Goal: Feedback & Contribution: Submit feedback/report problem

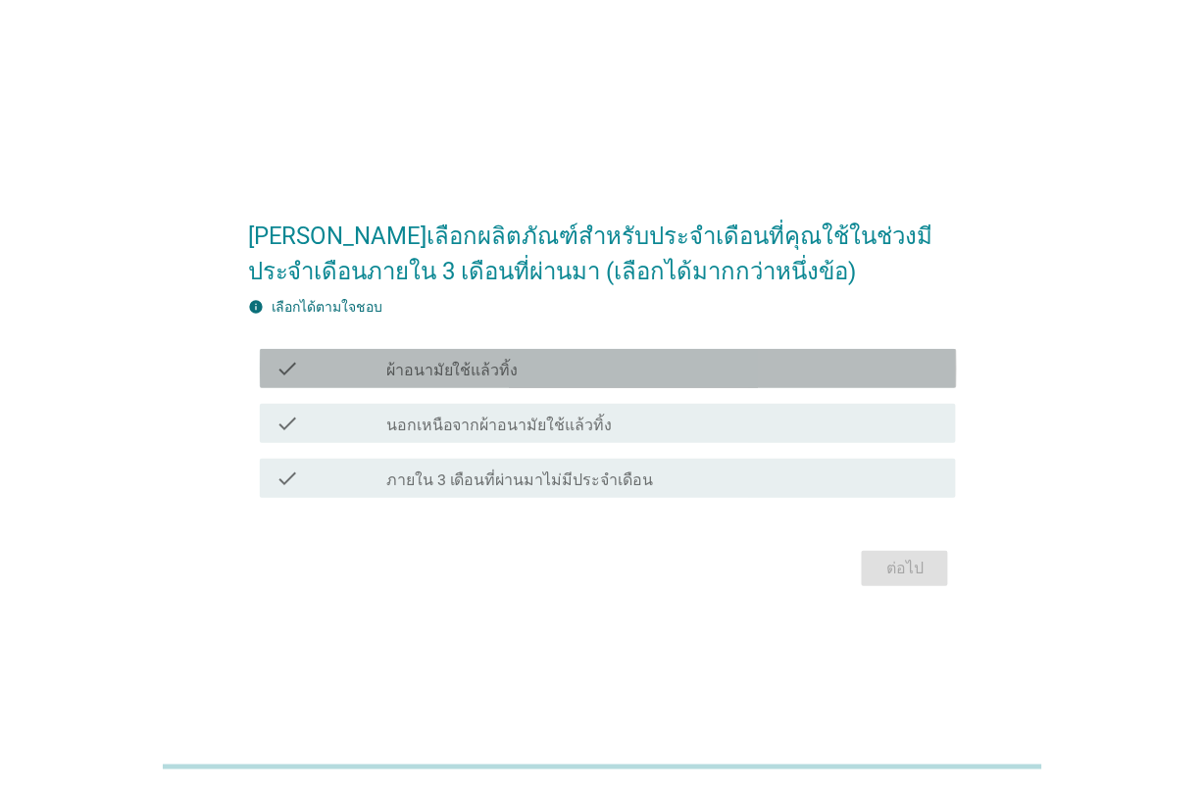
click at [417, 376] on label "ผ้าอนามัยใช้แล้วทิ้ง" at bounding box center [452, 371] width 132 height 20
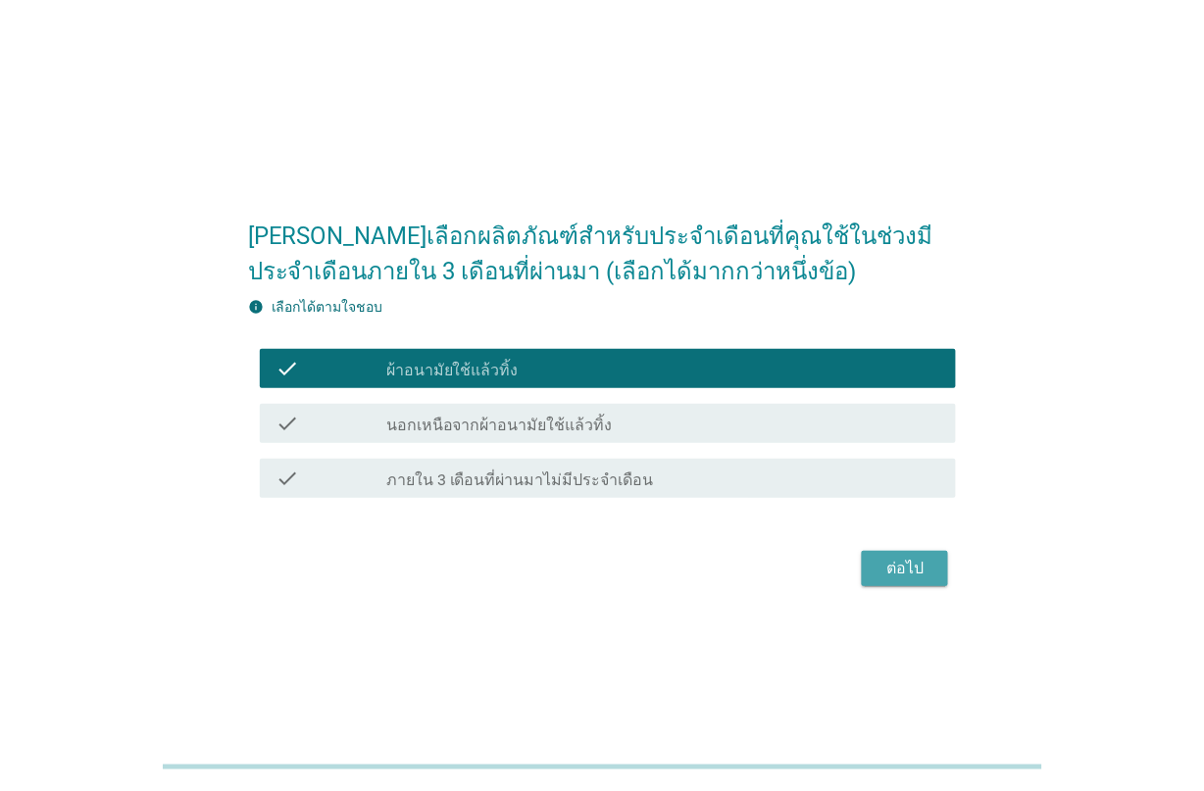
click at [923, 554] on button "ต่อไป" at bounding box center [905, 568] width 86 height 35
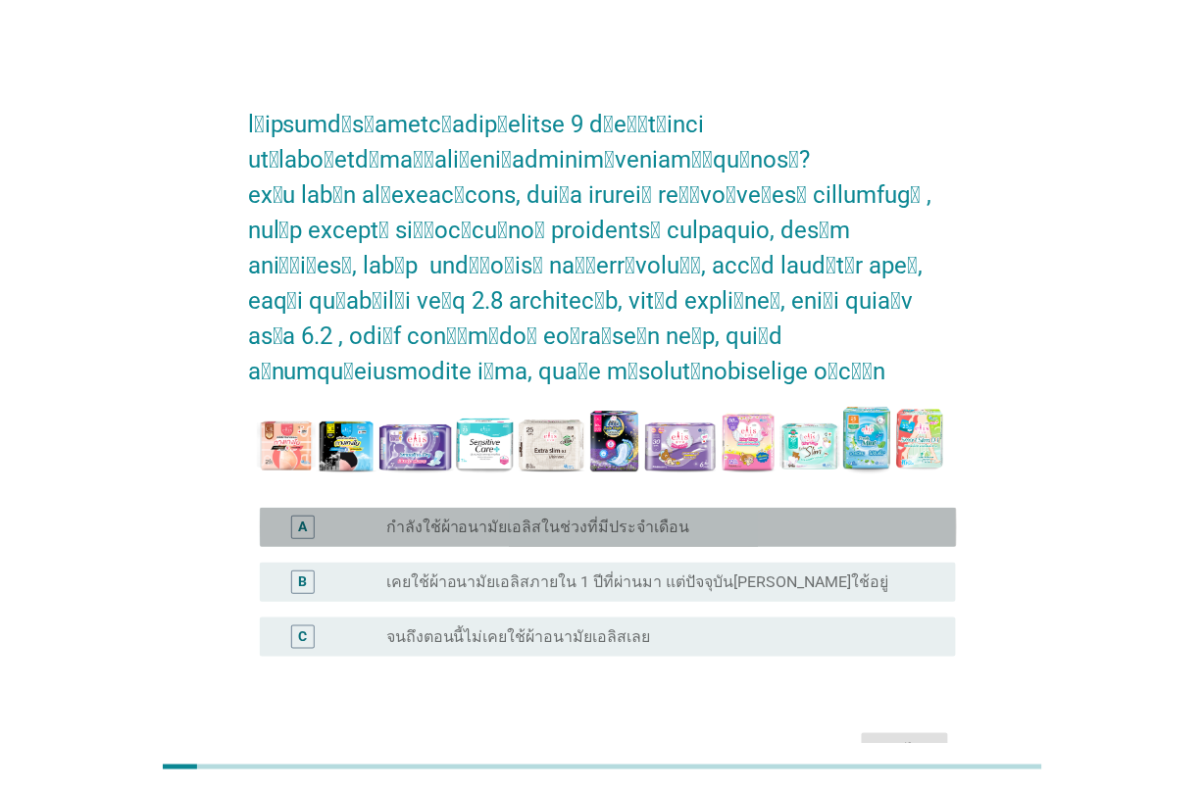
click at [549, 518] on label "กำลังใช้ผ้าอนามัยเอลิสในช่วงที่มีประจำเดือน" at bounding box center [538, 528] width 304 height 20
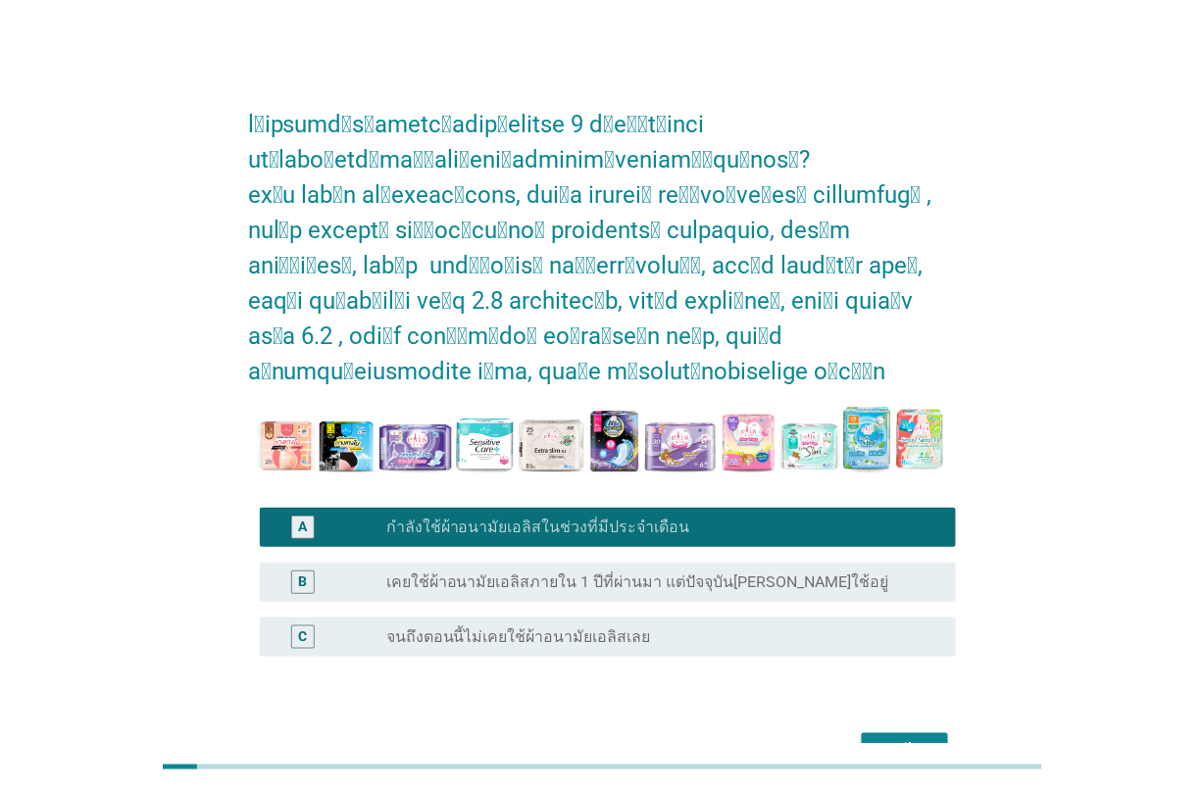
click at [902, 739] on div "ต่อไป" at bounding box center [905, 751] width 55 height 24
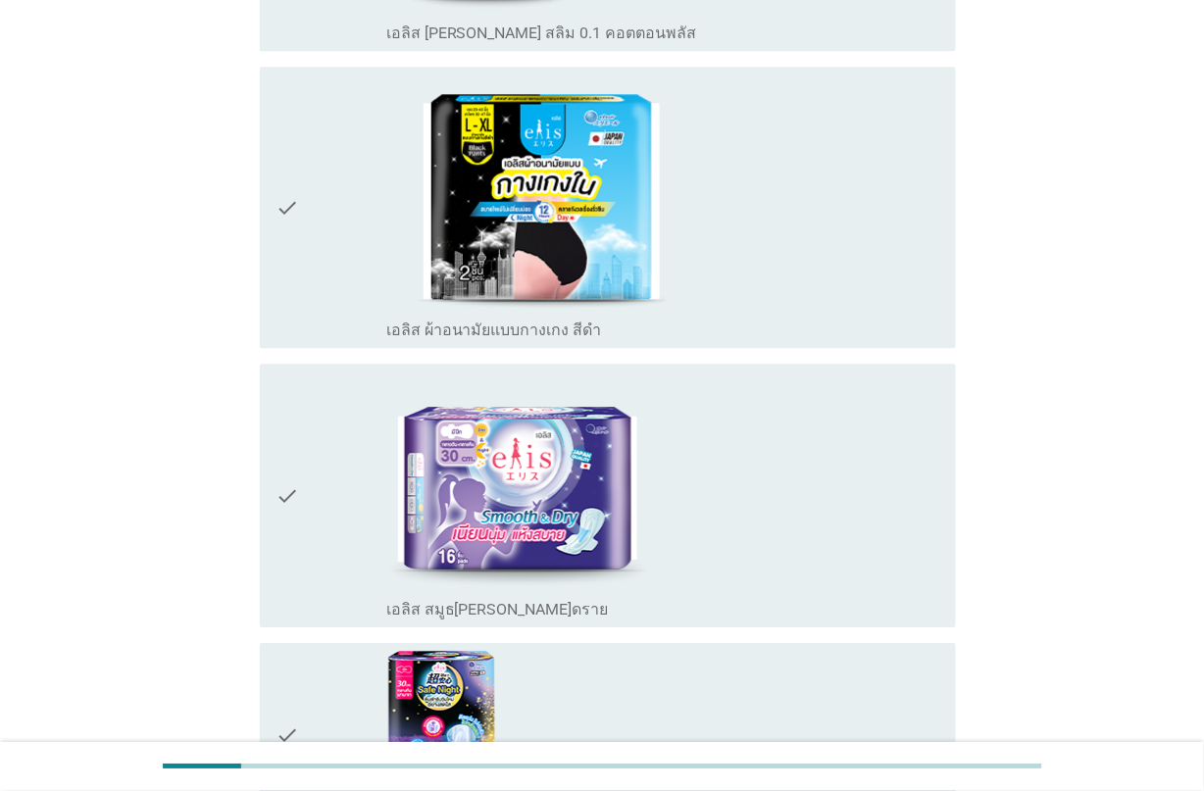
scroll to position [1103, 0]
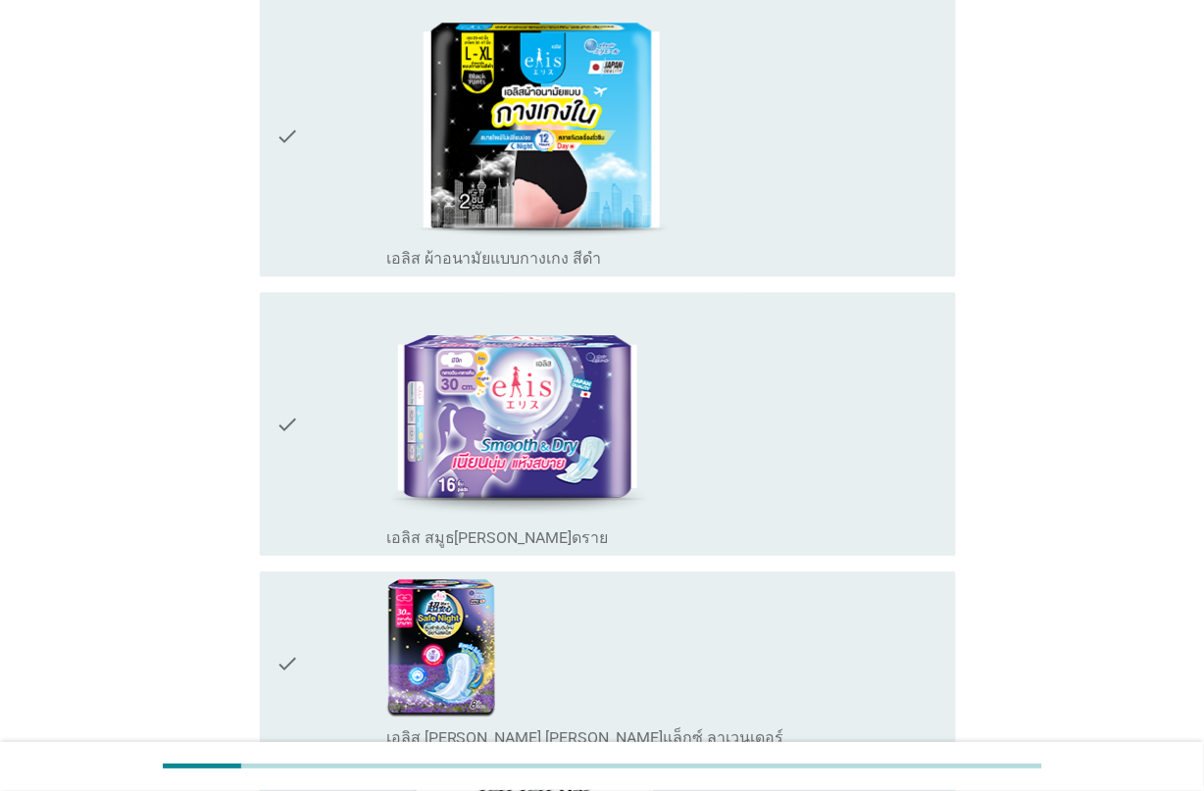
click at [659, 364] on div "check_box_outline_blank เอลิส สมูธ[PERSON_NAME]ดราย" at bounding box center [663, 424] width 555 height 248
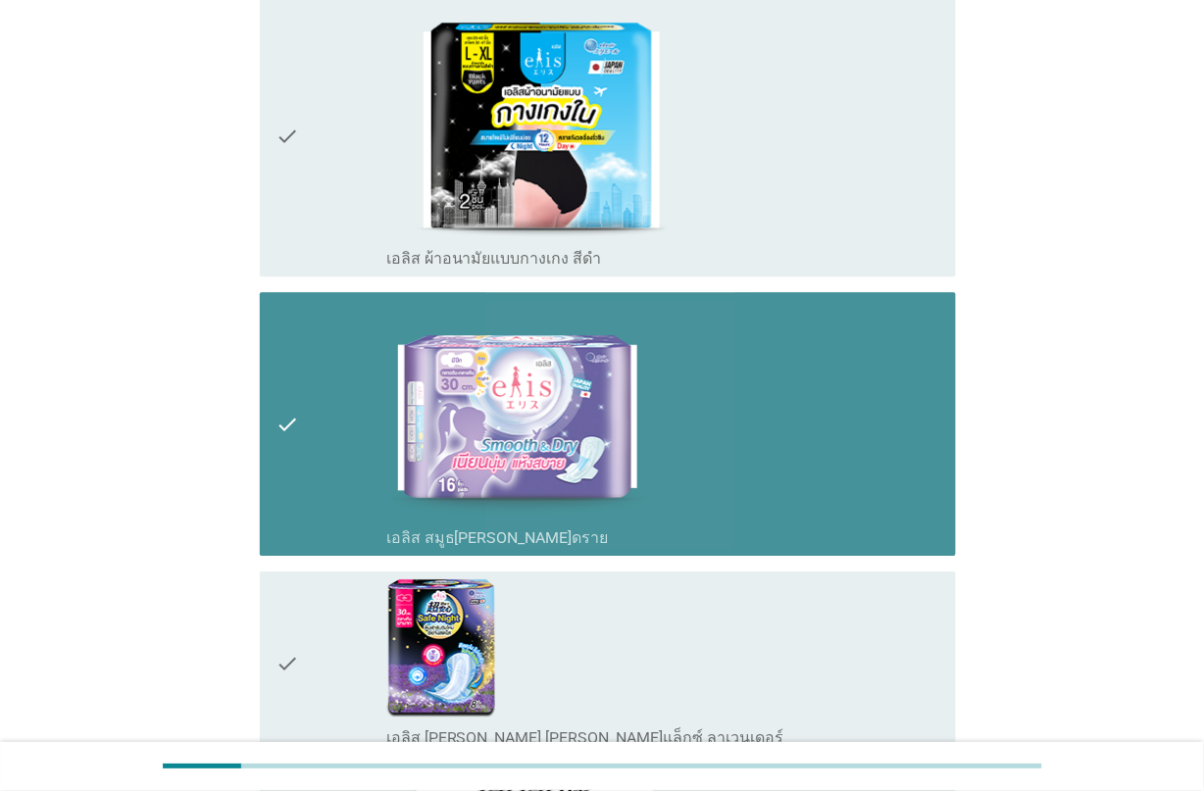
click at [659, 364] on div "check_box_outline_blank เอลิส สมูธ[PERSON_NAME]ดราย" at bounding box center [663, 424] width 555 height 248
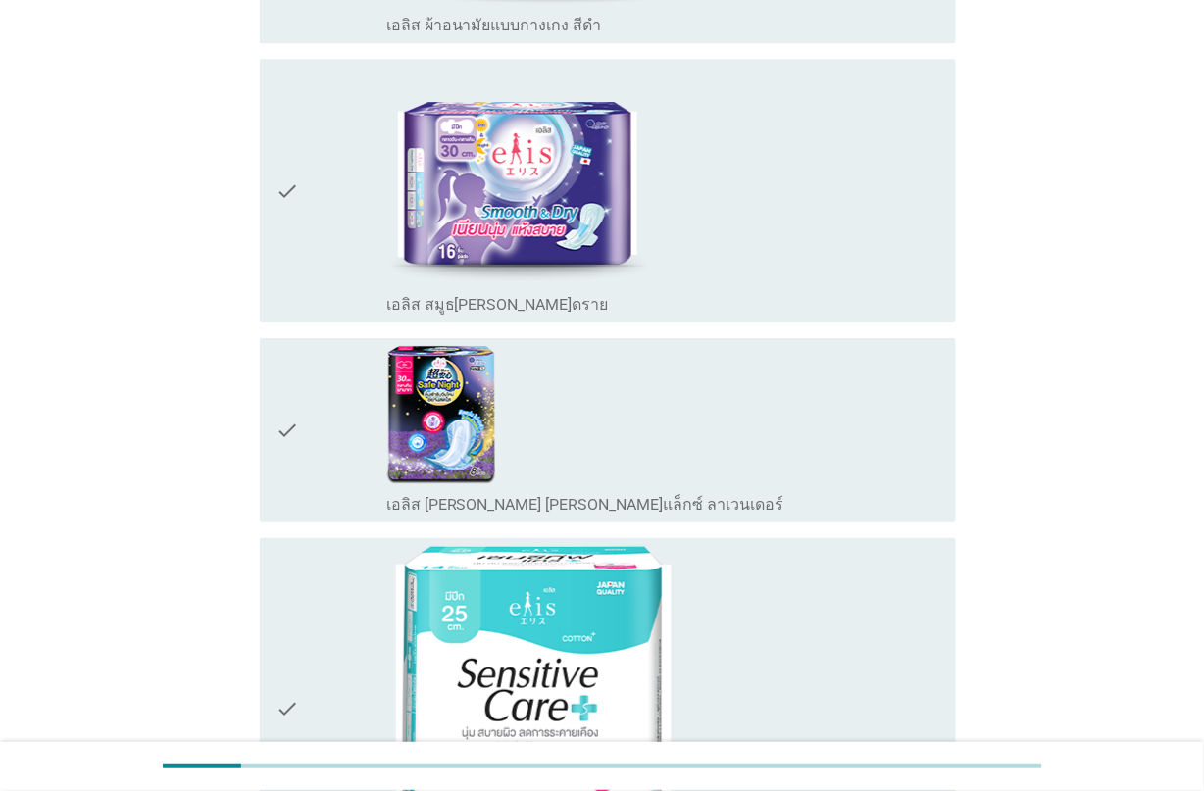
scroll to position [1348, 0]
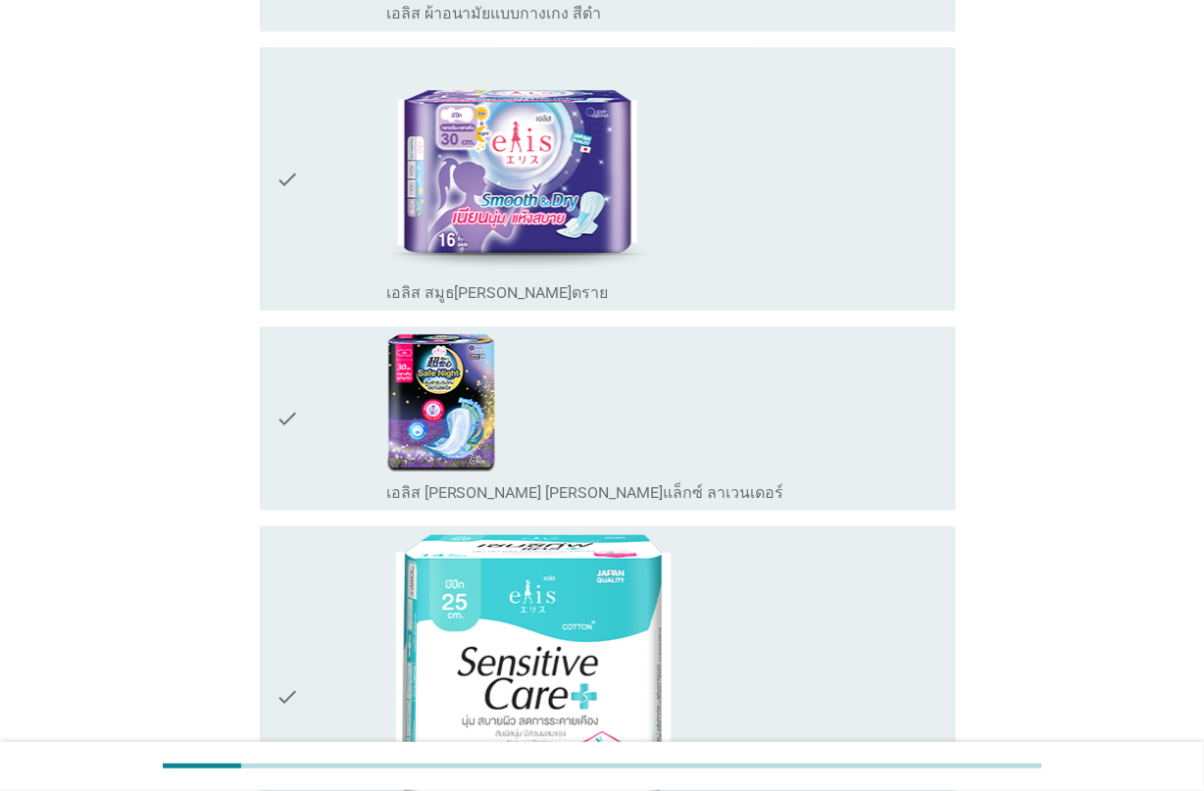
click at [659, 364] on div "check_box_outline_blank เอลิส [PERSON_NAME] [PERSON_NAME]แล็กซ์ ลาเวนเดอร์" at bounding box center [663, 418] width 555 height 169
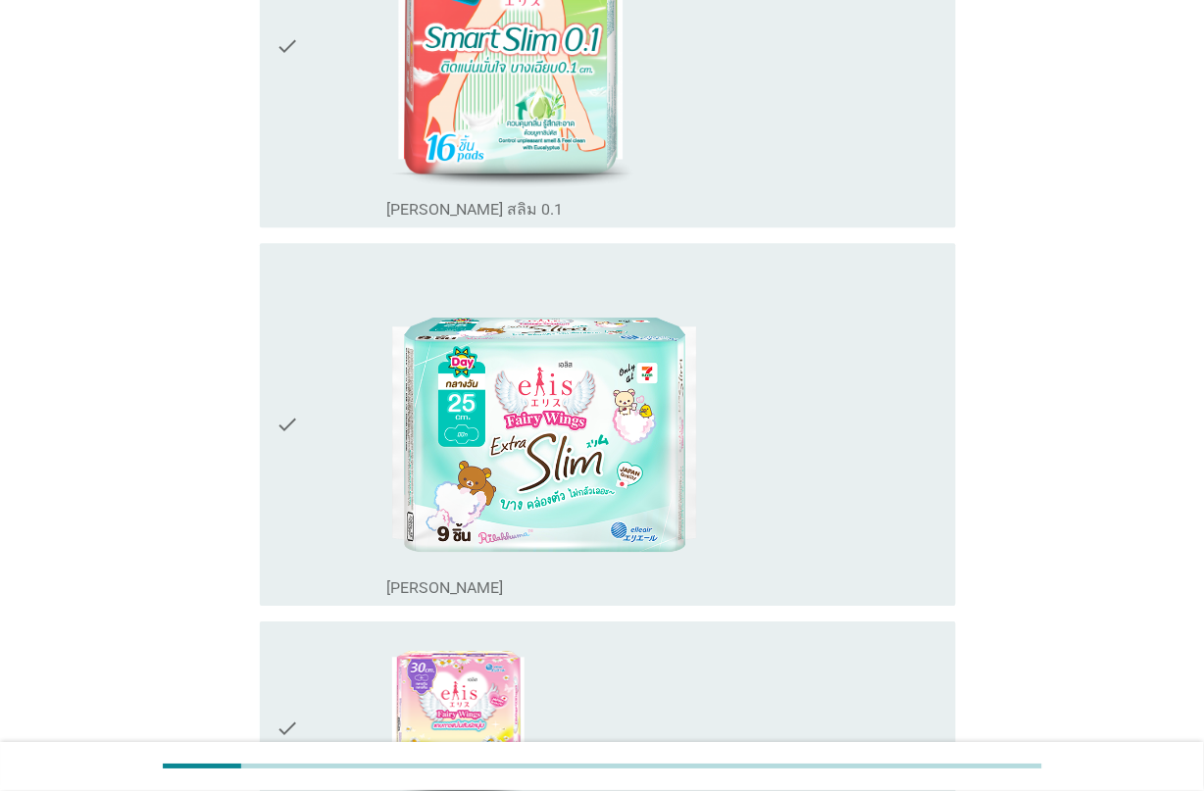
scroll to position [3145, 0]
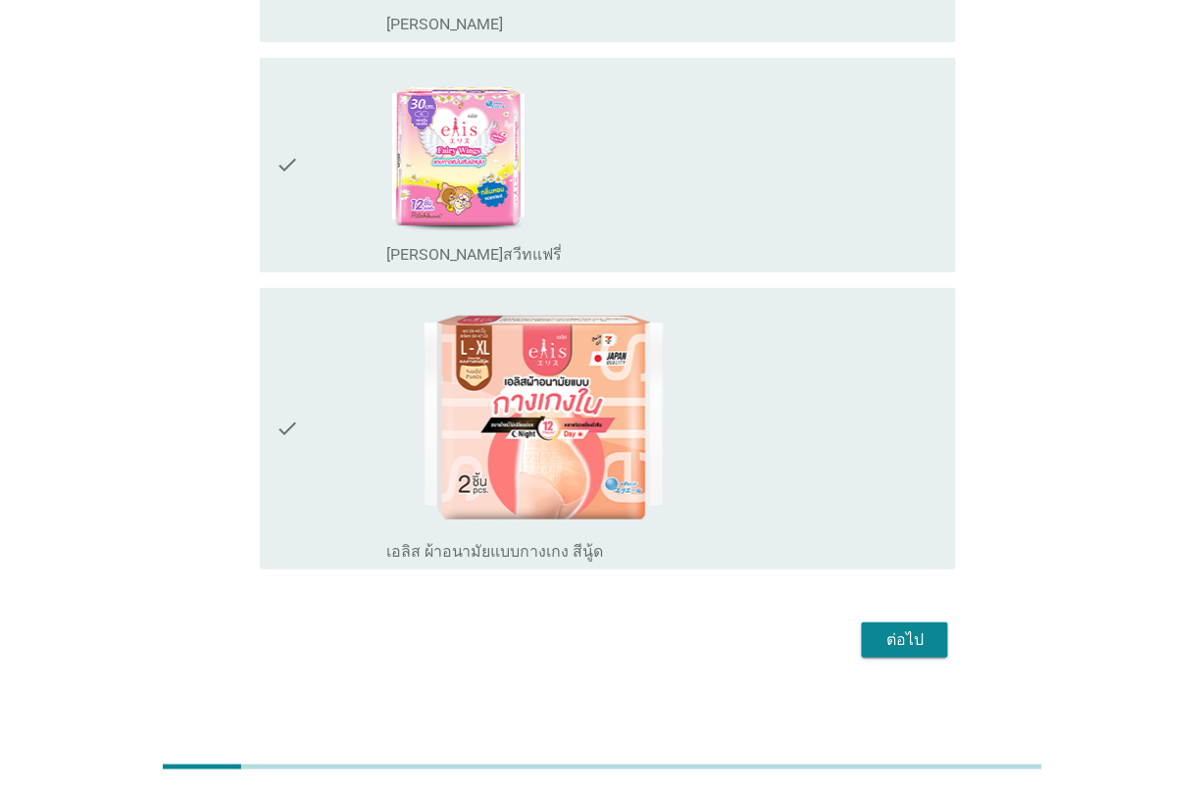
click at [869, 643] on button "ต่อไป" at bounding box center [905, 640] width 86 height 35
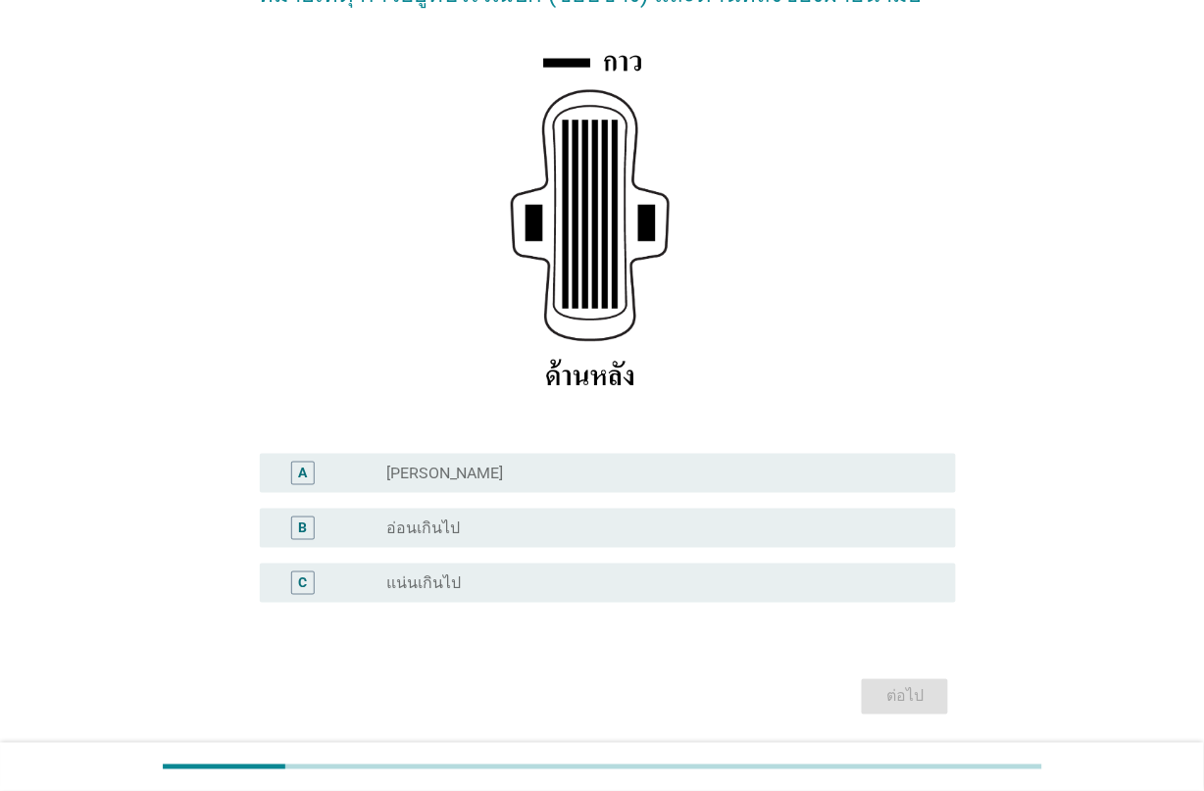
scroll to position [245, 0]
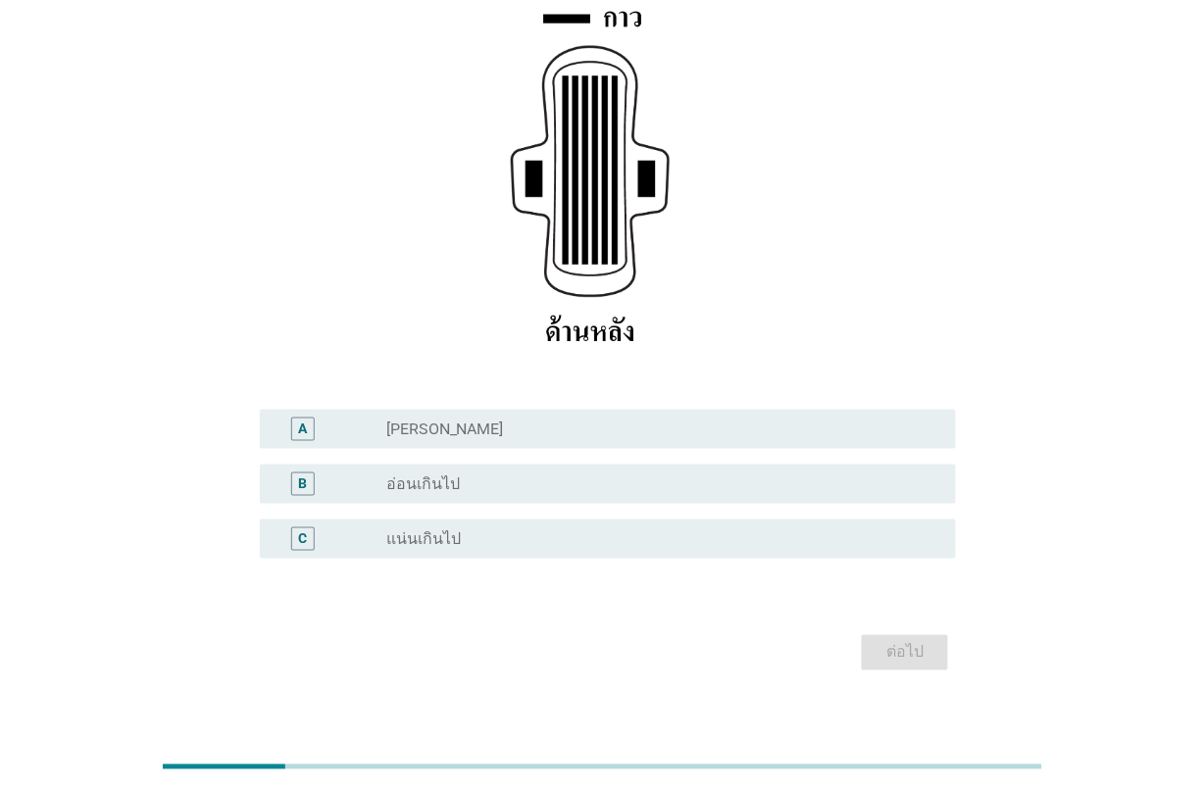
click at [517, 439] on div "radio_button_unchecked [PERSON_NAME]" at bounding box center [663, 430] width 555 height 24
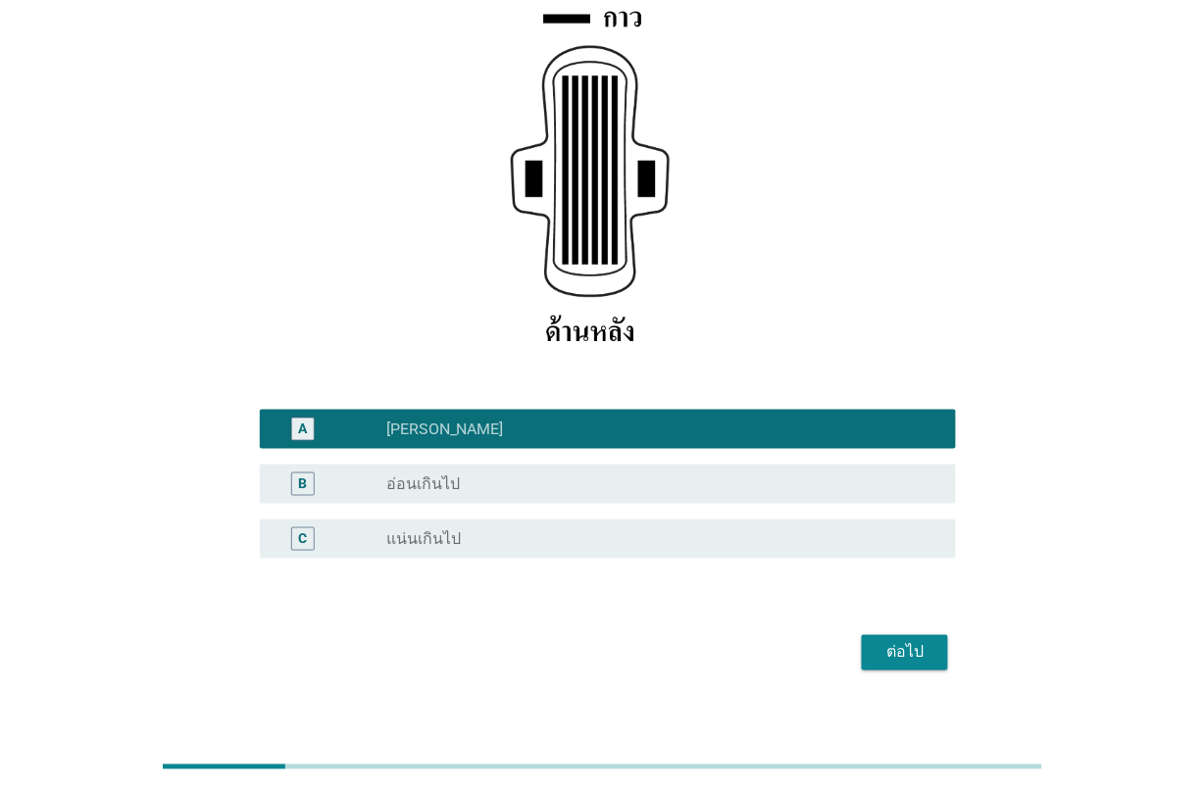
click at [924, 658] on div "ต่อไป" at bounding box center [905, 653] width 55 height 24
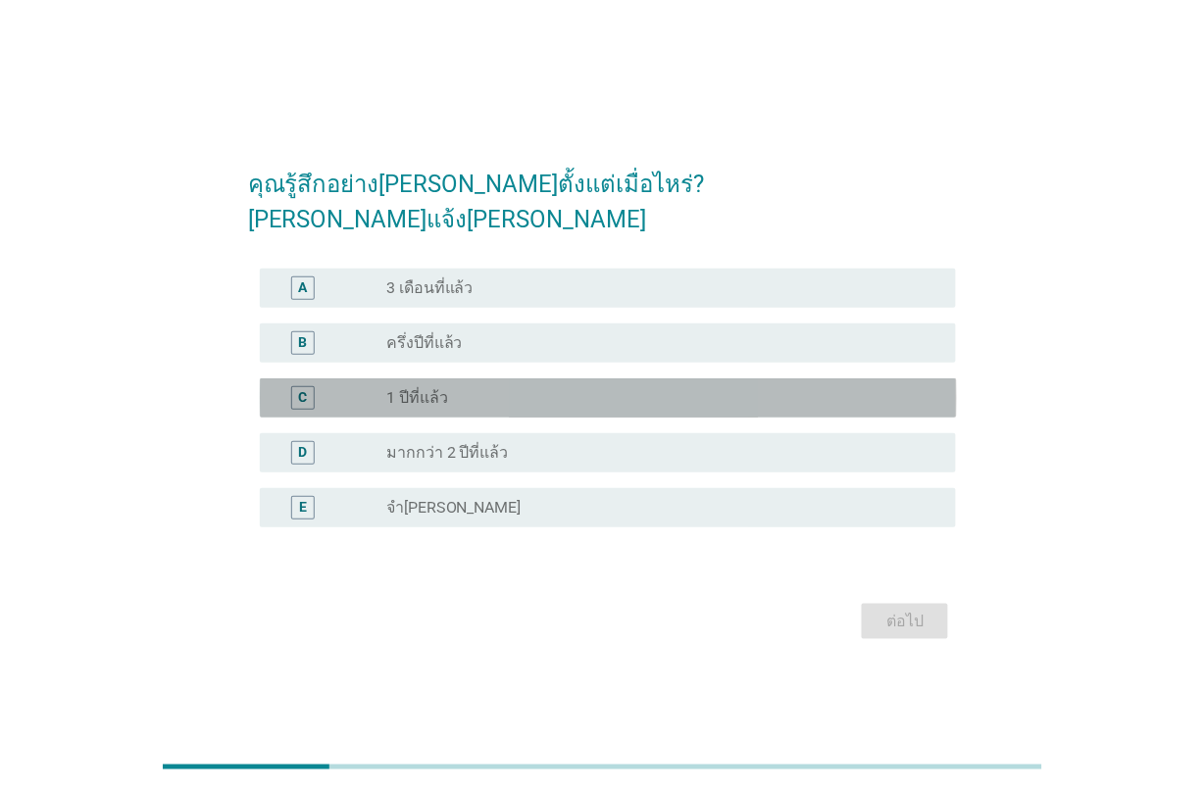
click at [536, 379] on div "C radio_button_unchecked 1 ปีที่แล้ว" at bounding box center [608, 398] width 697 height 39
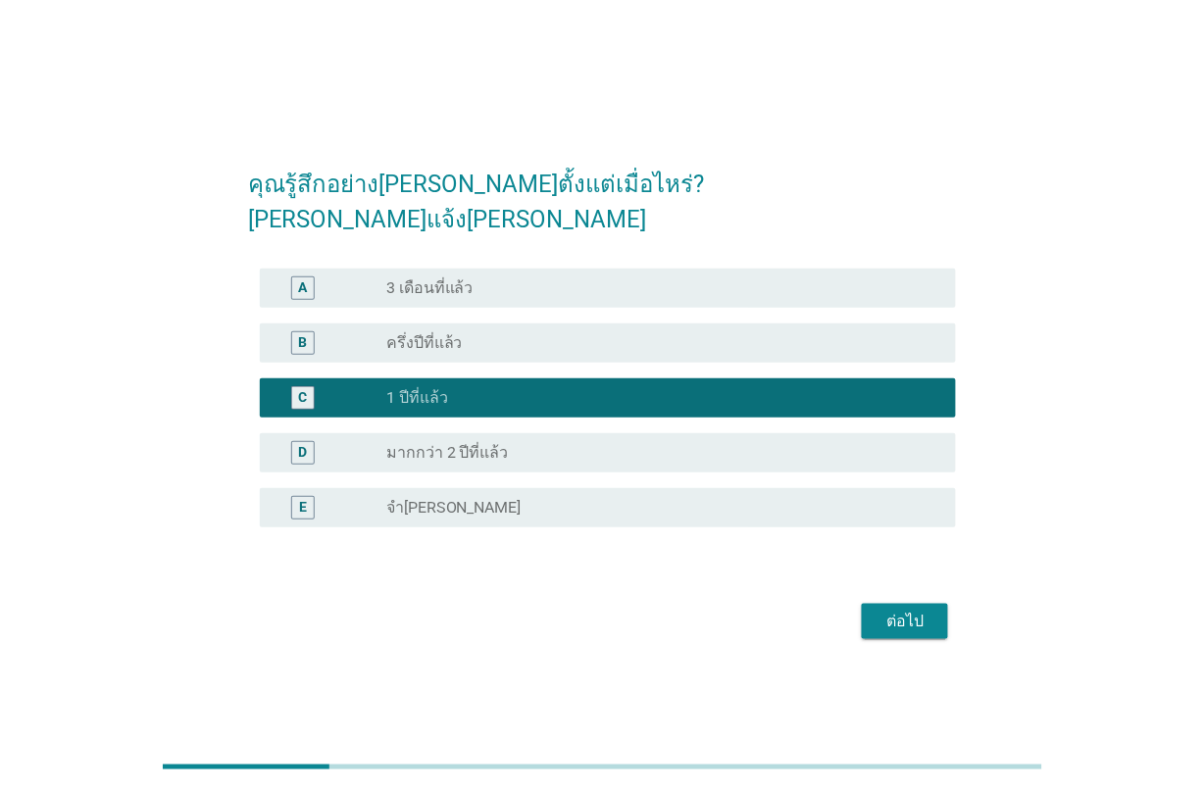
click at [892, 620] on button "ต่อไป" at bounding box center [905, 621] width 86 height 35
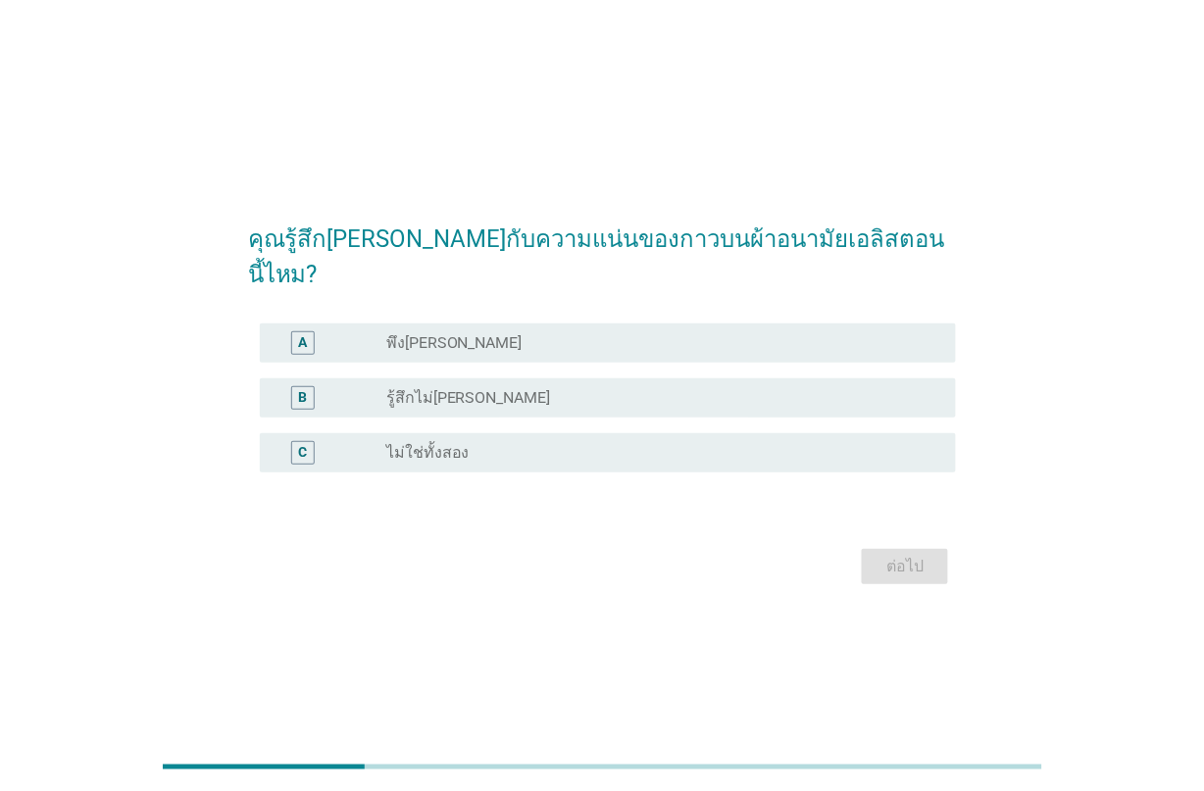
click at [468, 333] on div "radio_button_unchecked พึง[PERSON_NAME]" at bounding box center [655, 343] width 539 height 20
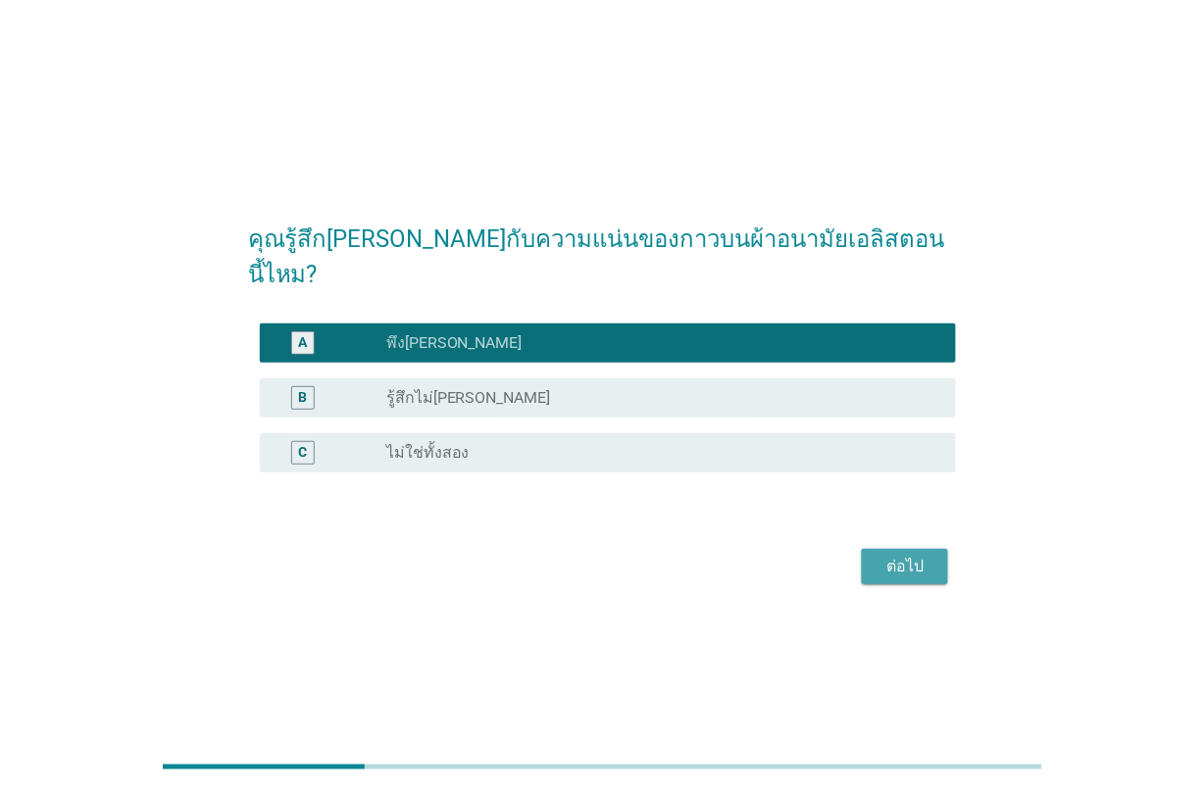
click at [898, 555] on div "ต่อไป" at bounding box center [905, 567] width 55 height 24
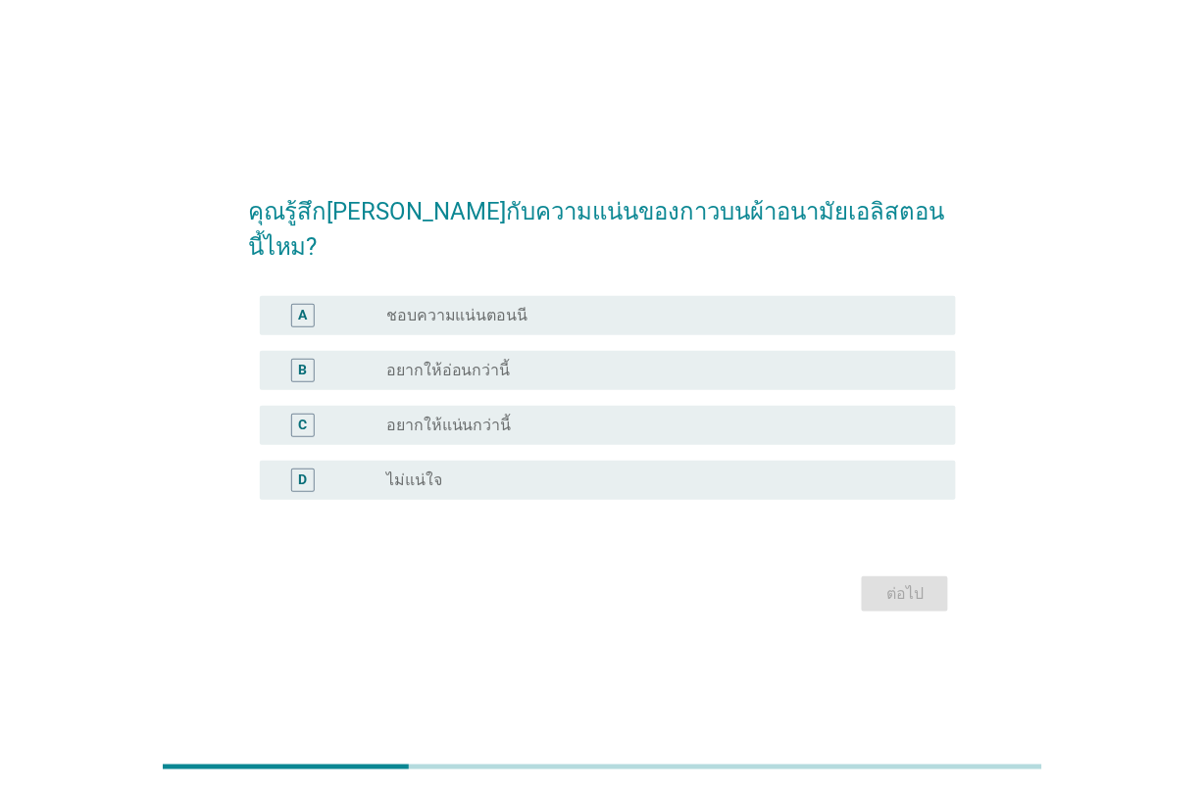
click at [488, 306] on label "ชอบความแน่นตอนนี" at bounding box center [457, 316] width 142 height 20
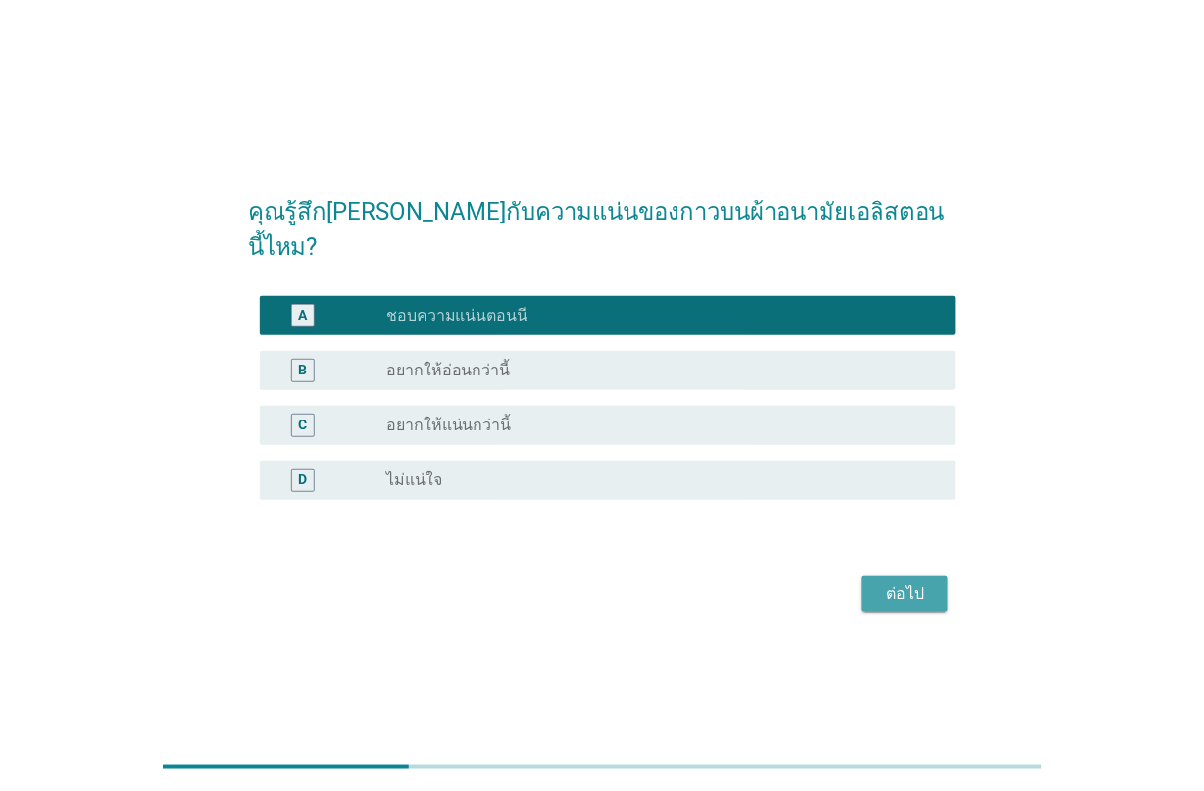
click at [895, 583] on div "ต่อไป" at bounding box center [905, 595] width 55 height 24
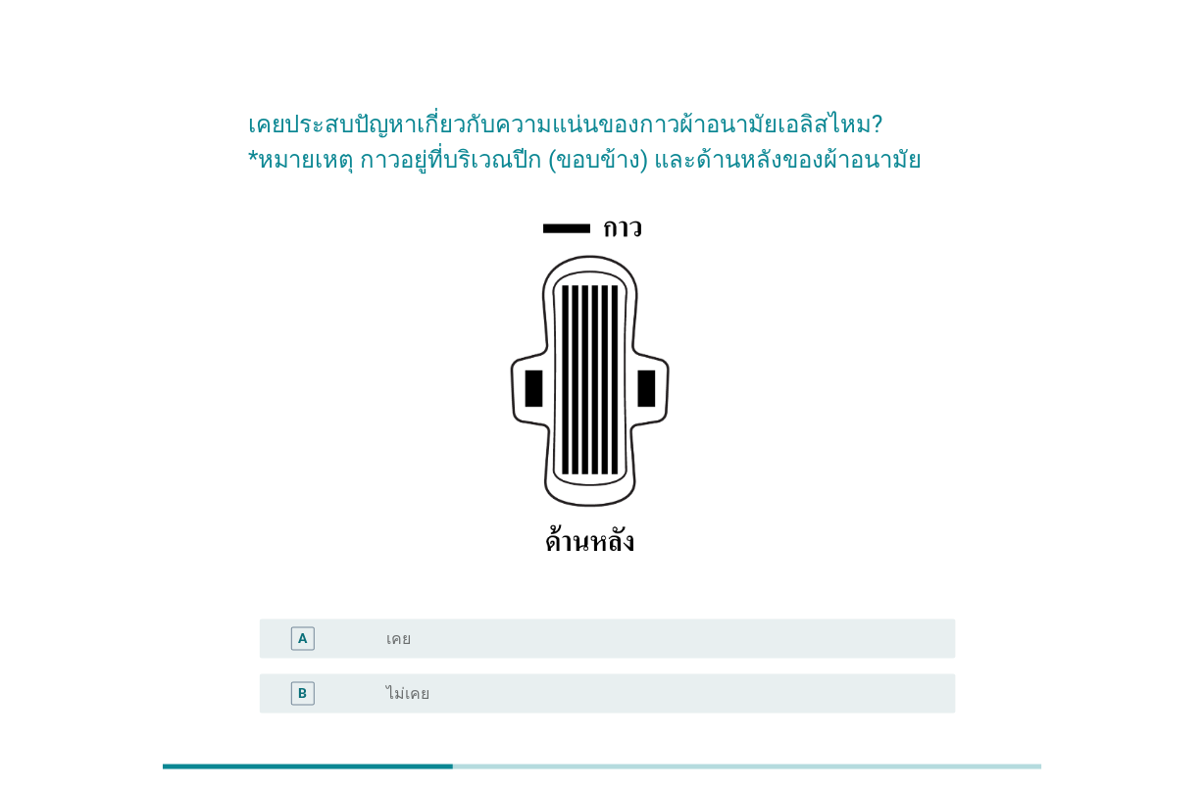
click at [513, 698] on div "radio_button_unchecked ไม่เคย" at bounding box center [655, 694] width 539 height 20
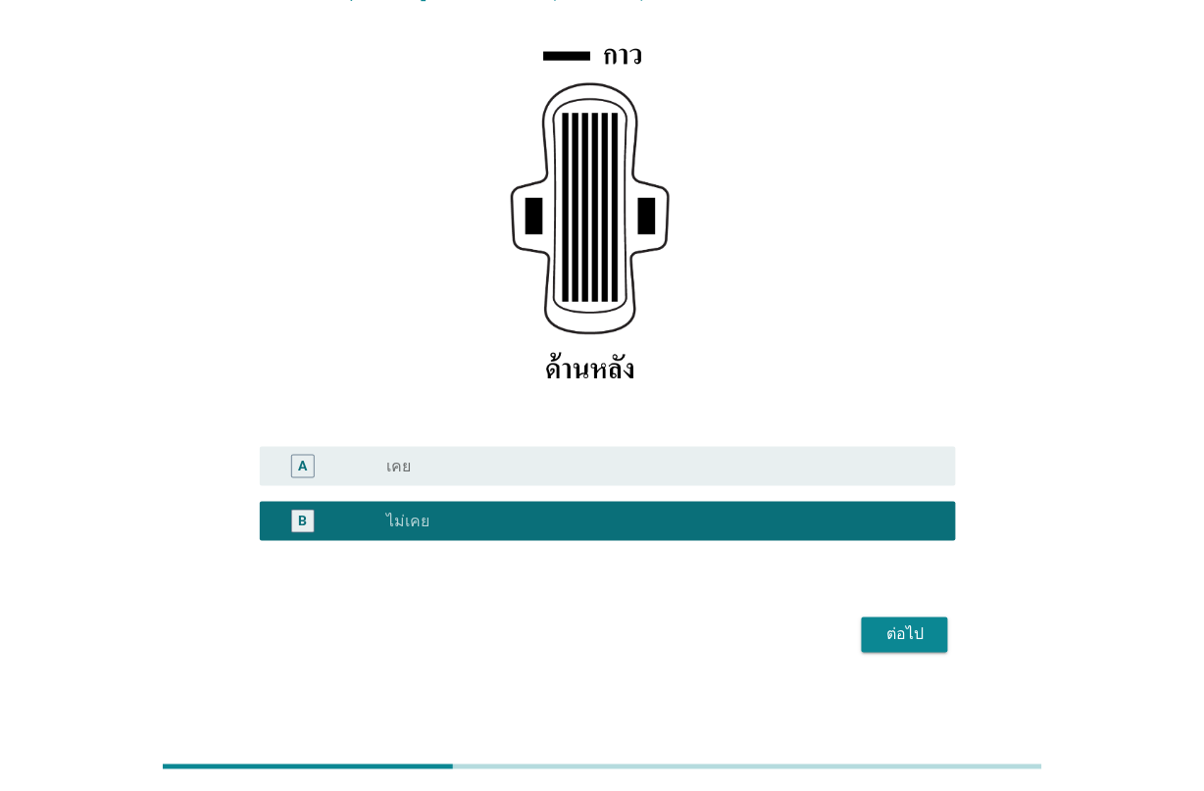
scroll to position [174, 0]
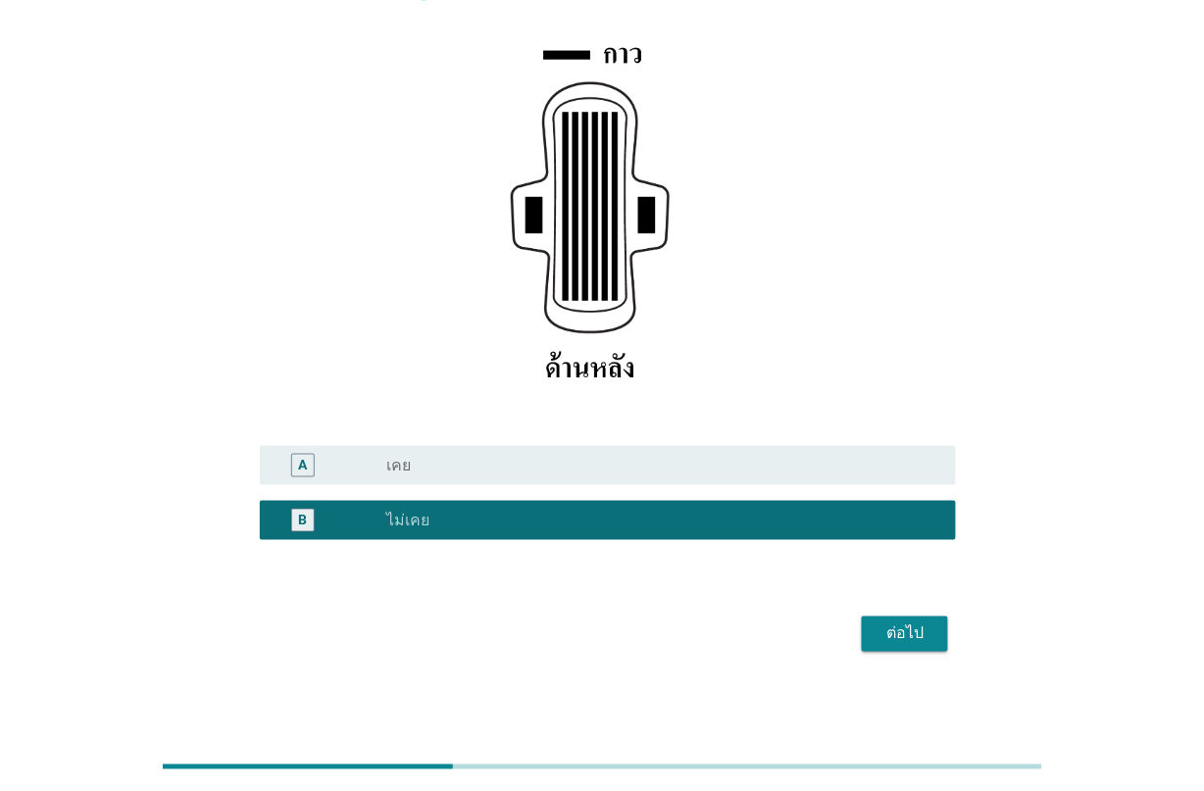
click at [942, 639] on button "ต่อไป" at bounding box center [905, 634] width 86 height 35
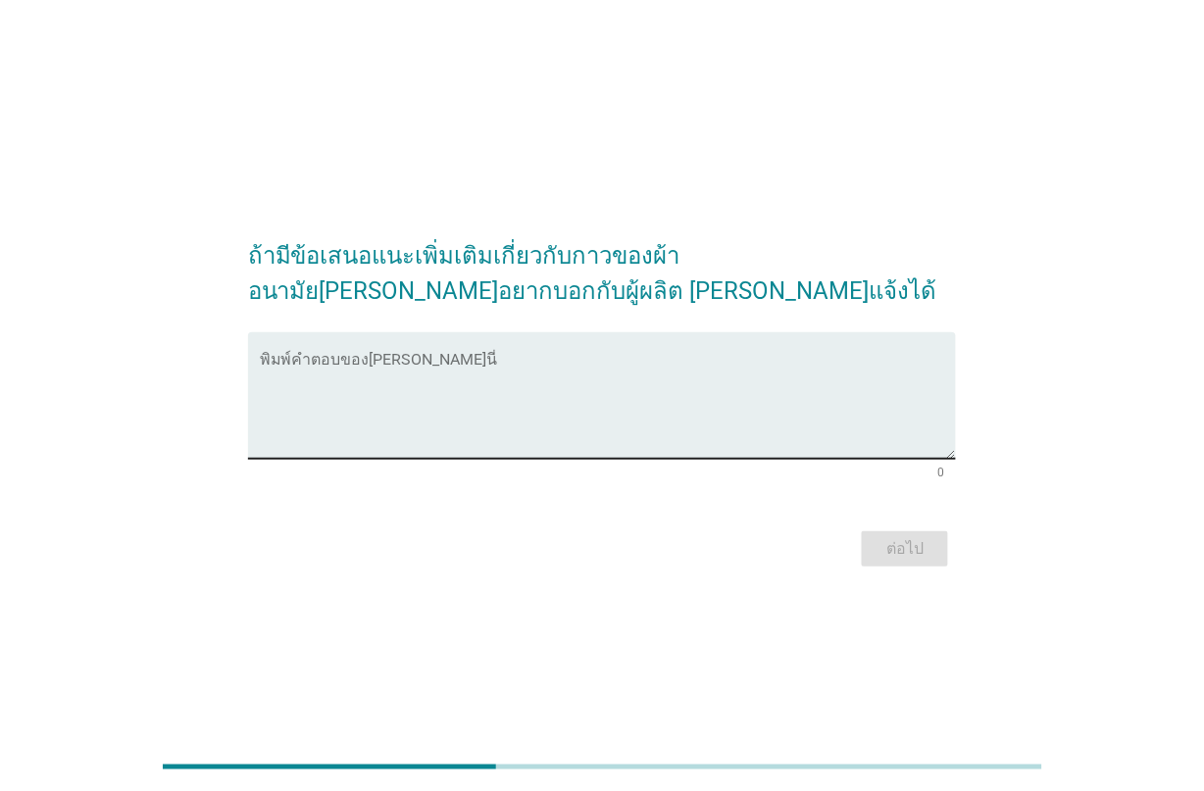
click at [767, 427] on textarea "พิมพ์คำตอบของคุณ ที่นี่" at bounding box center [608, 407] width 697 height 103
type textarea "v"
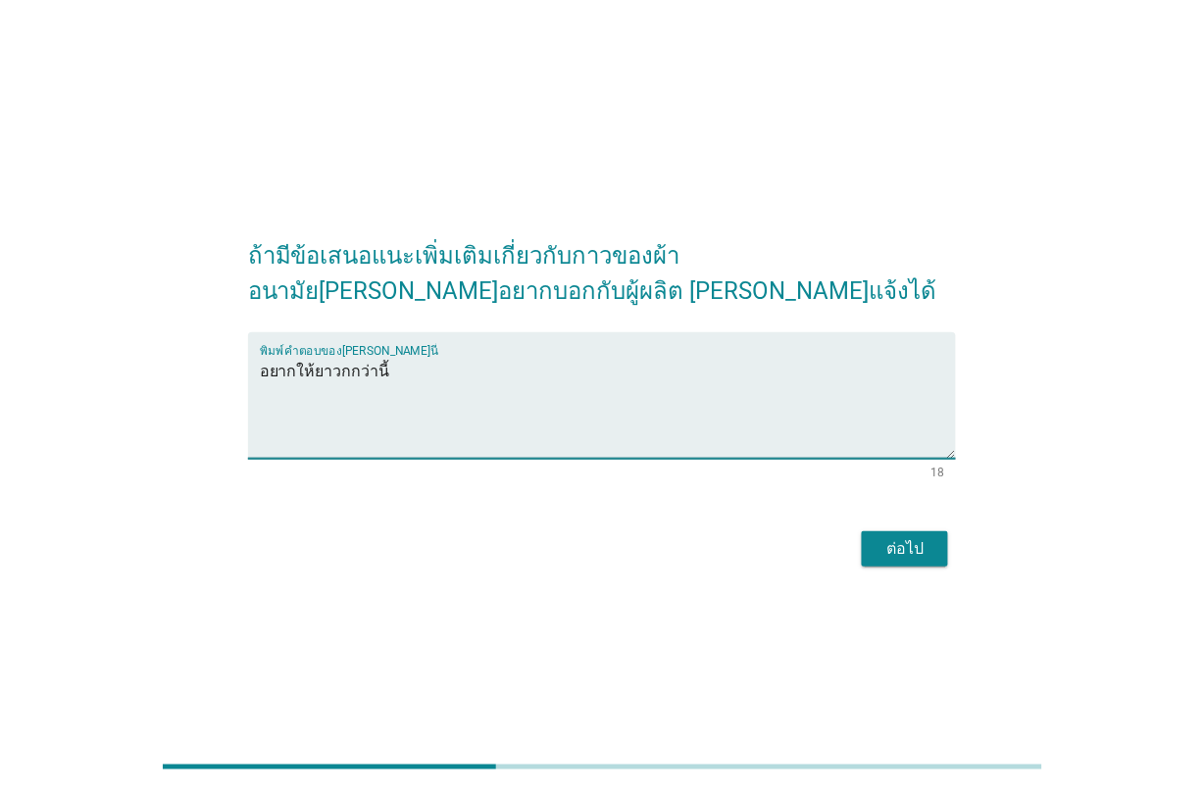
type textarea "อยากให้ยาวกกว่านี้"
click at [893, 567] on div "ต่อไป" at bounding box center [602, 549] width 709 height 47
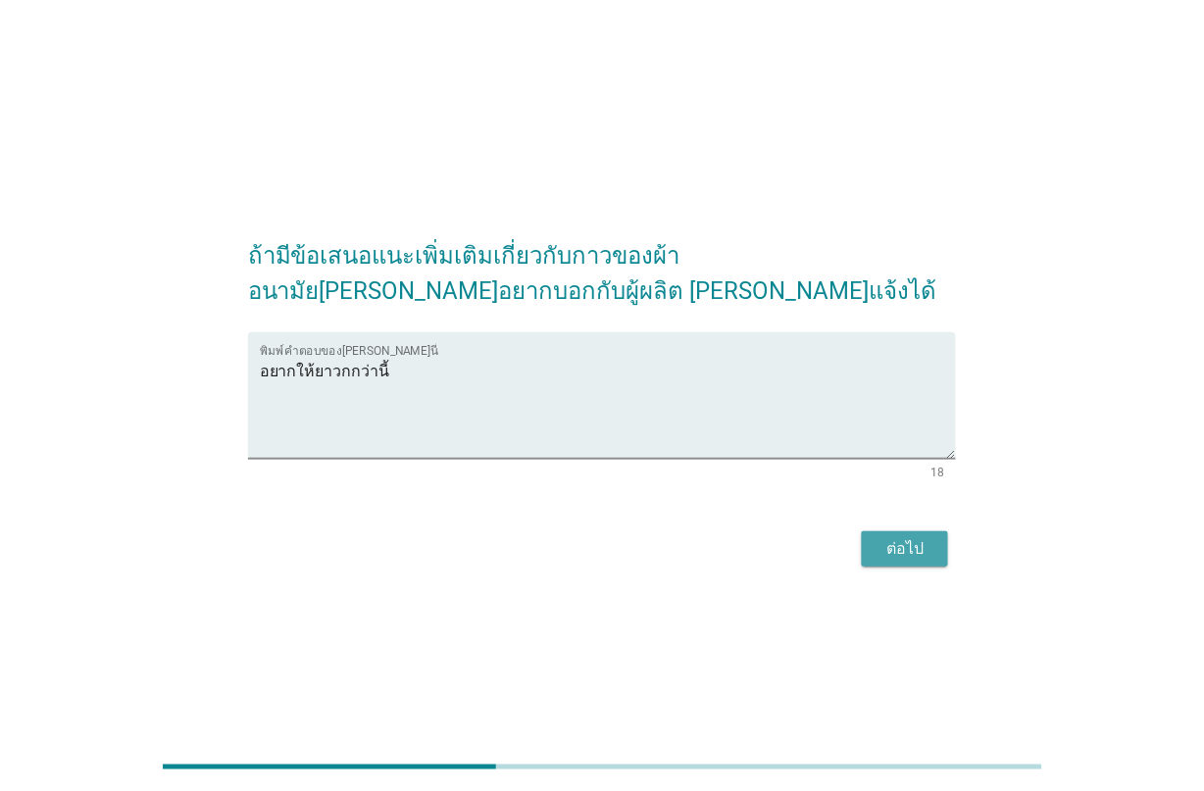
click at [892, 549] on div "ต่อไป" at bounding box center [905, 549] width 55 height 24
